Goal: Information Seeking & Learning: Learn about a topic

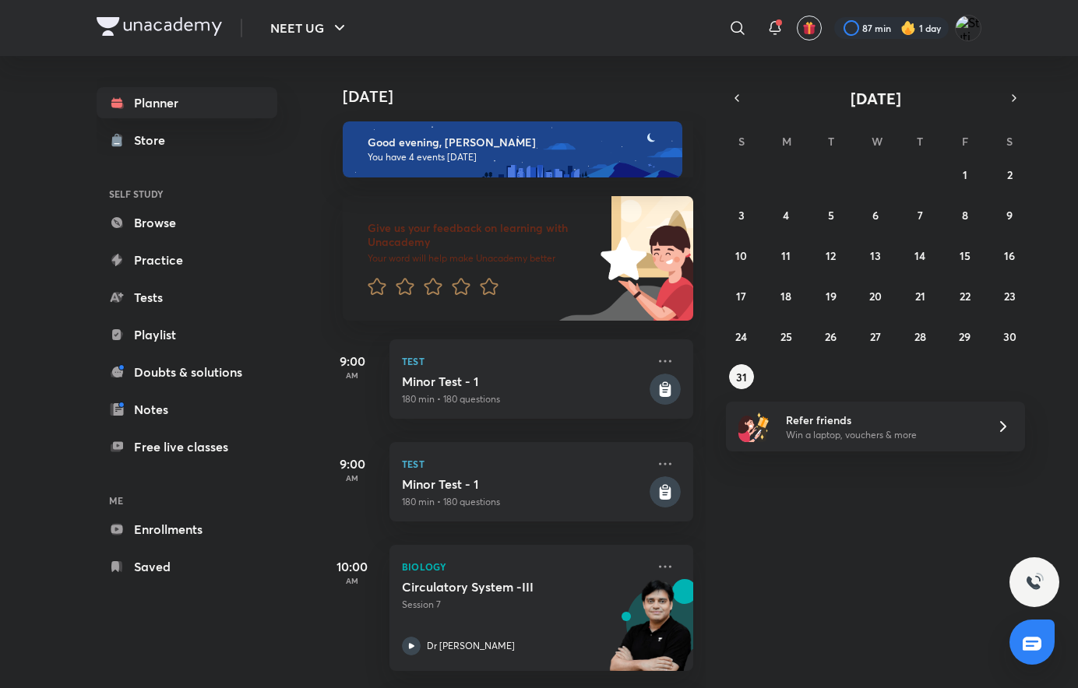
click at [742, 102] on icon "button" at bounding box center [736, 98] width 12 height 14
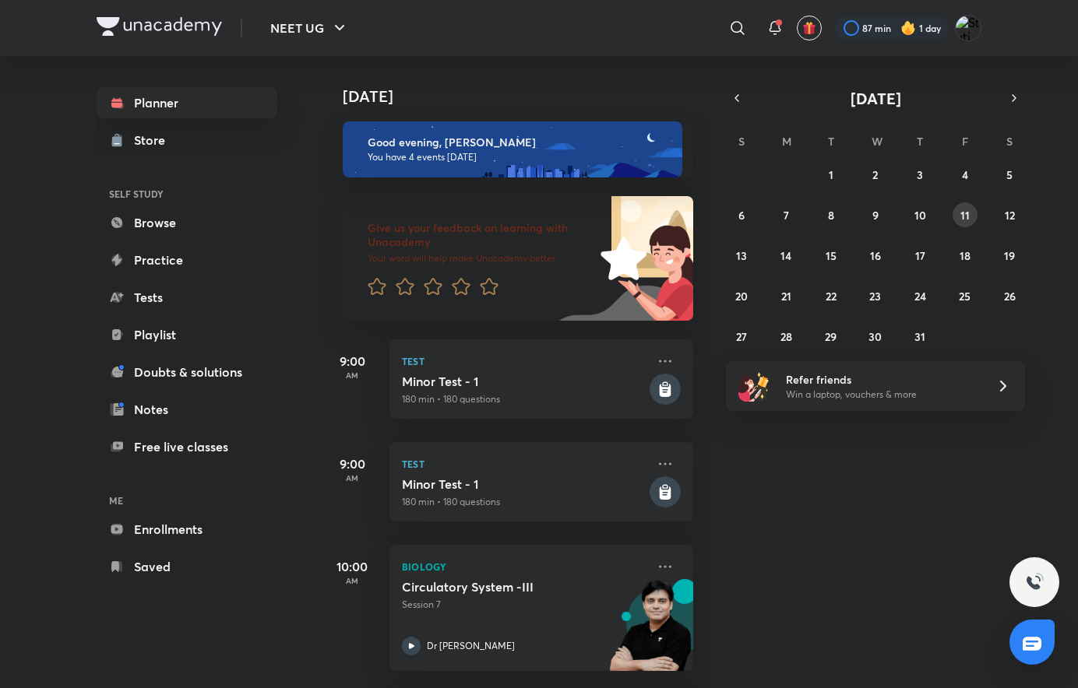
click at [965, 218] on abbr "11" at bounding box center [964, 215] width 9 height 15
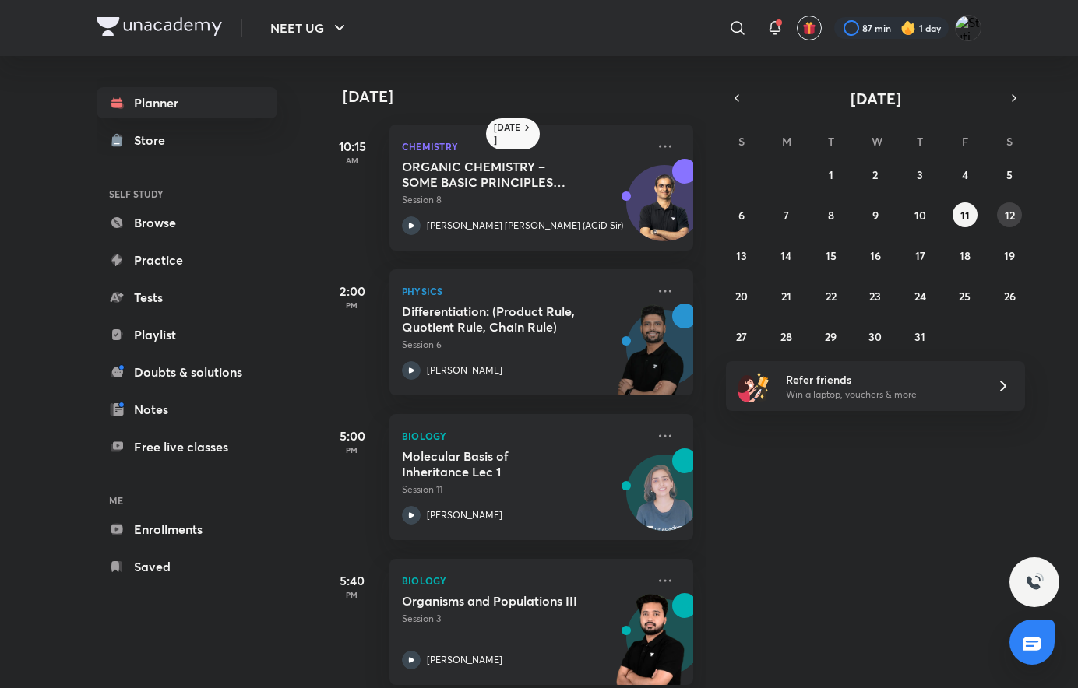
click at [1015, 221] on button "12" at bounding box center [1009, 214] width 25 height 25
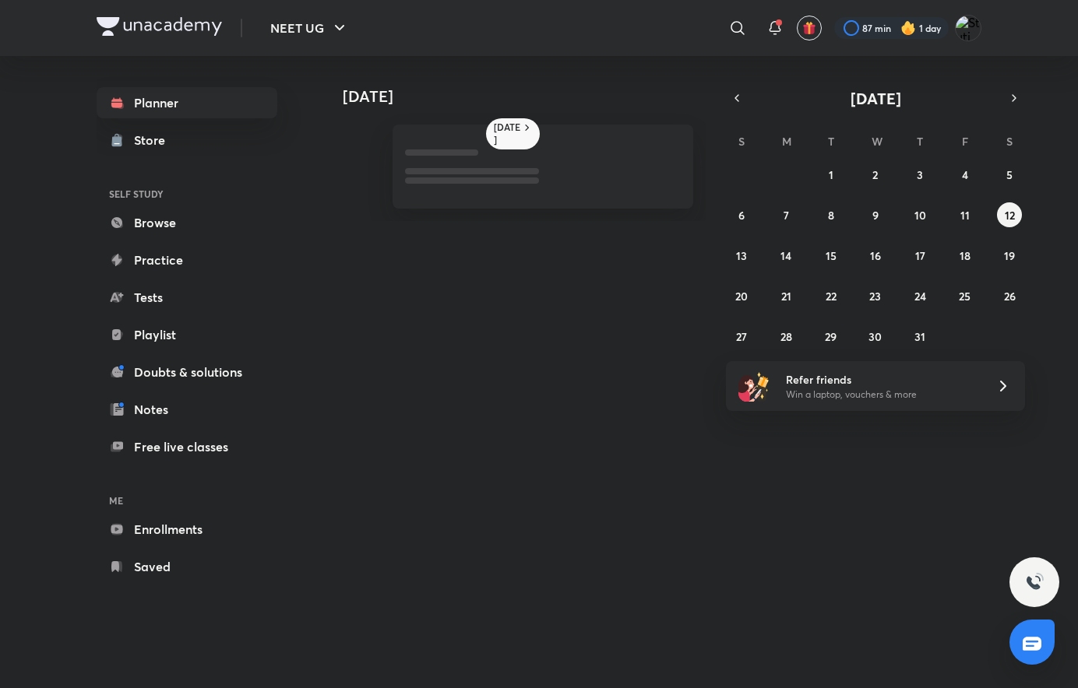
click at [1015, 221] on button "12" at bounding box center [1009, 214] width 25 height 25
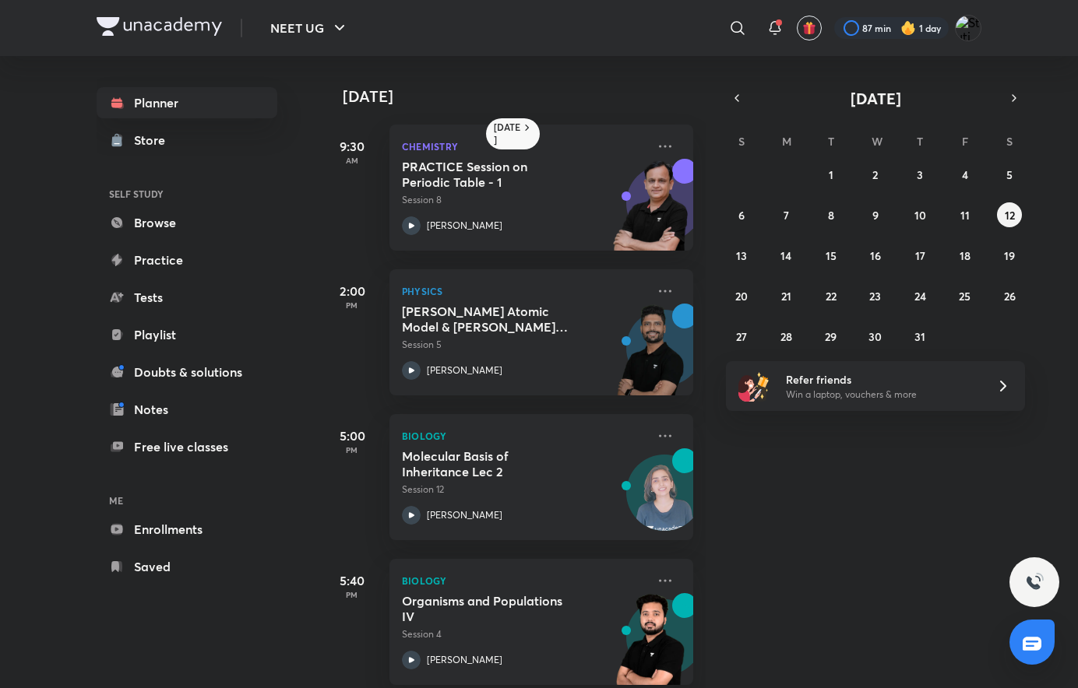
click at [568, 233] on div "Ramesh Sharda" at bounding box center [524, 225] width 244 height 19
click at [568, 232] on div "Ramesh Sharda" at bounding box center [524, 225] width 244 height 19
